Goal: Transaction & Acquisition: Subscribe to service/newsletter

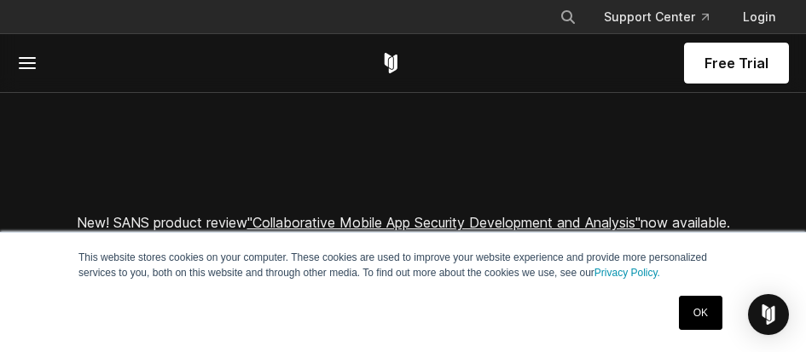
click at [693, 311] on link "OK" at bounding box center [700, 313] width 43 height 34
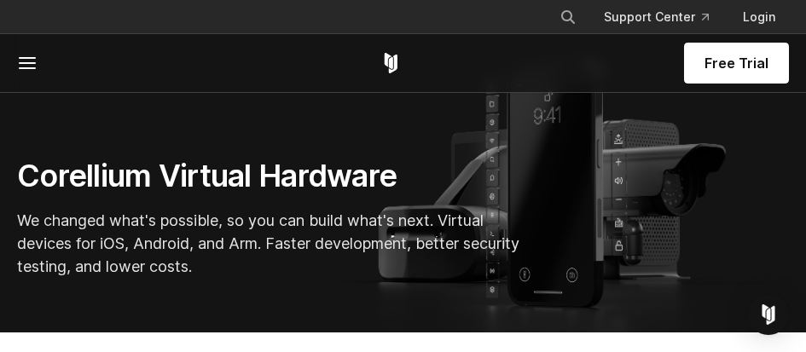
scroll to position [252, 0]
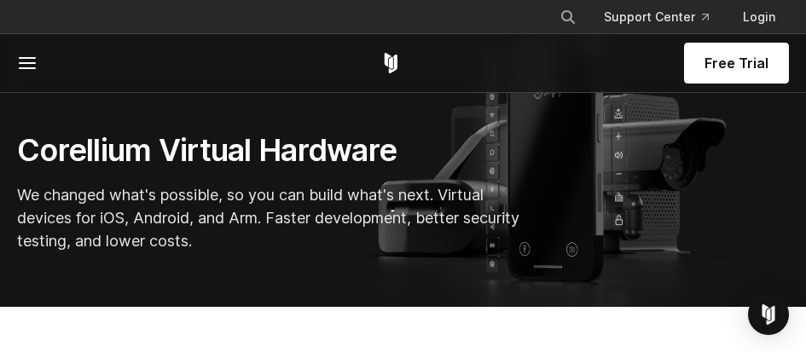
click at [727, 44] on link "Free Trial" at bounding box center [736, 63] width 105 height 41
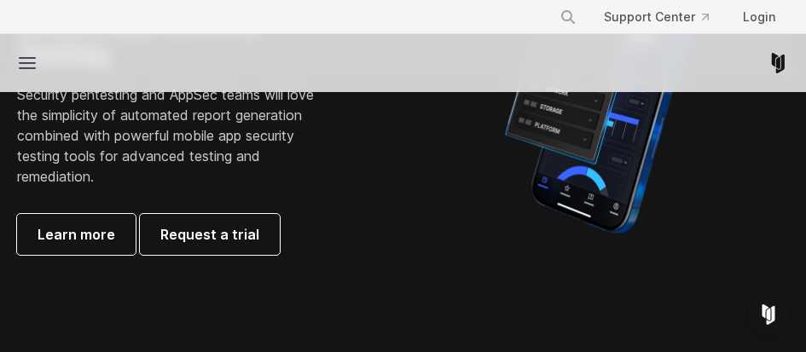
scroll to position [432, 0]
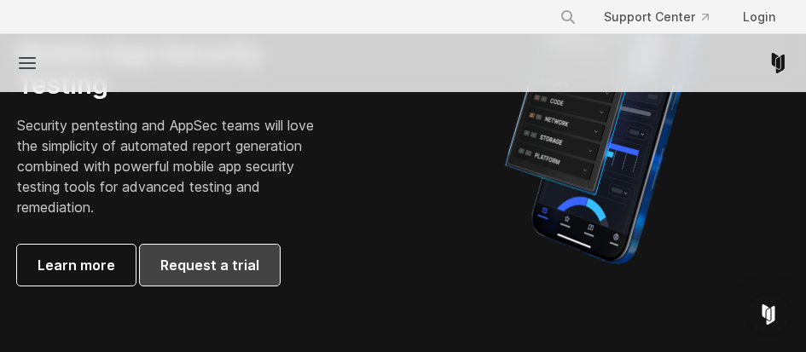
click at [250, 255] on link "Request a trial" at bounding box center [210, 265] width 140 height 41
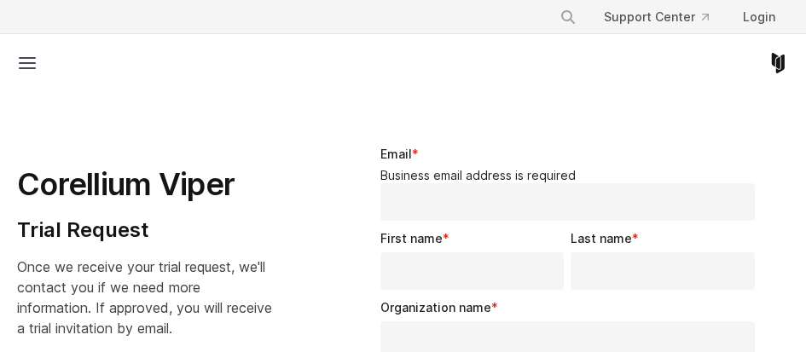
select select "**"
